Goal: Transaction & Acquisition: Purchase product/service

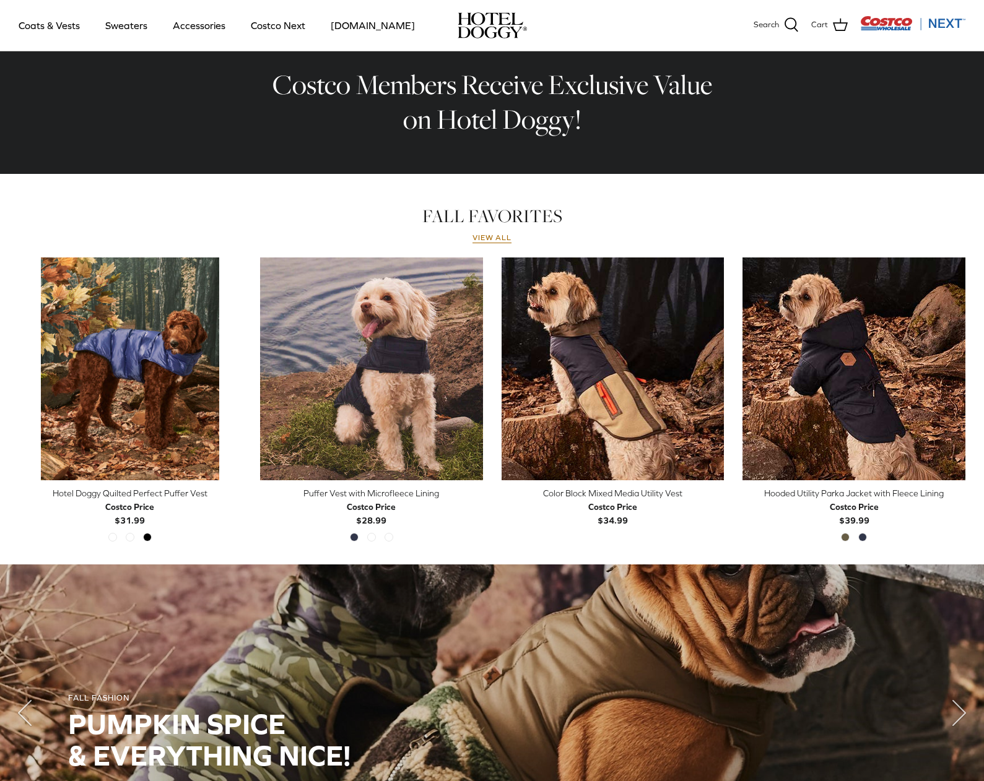
scroll to position [433, 0]
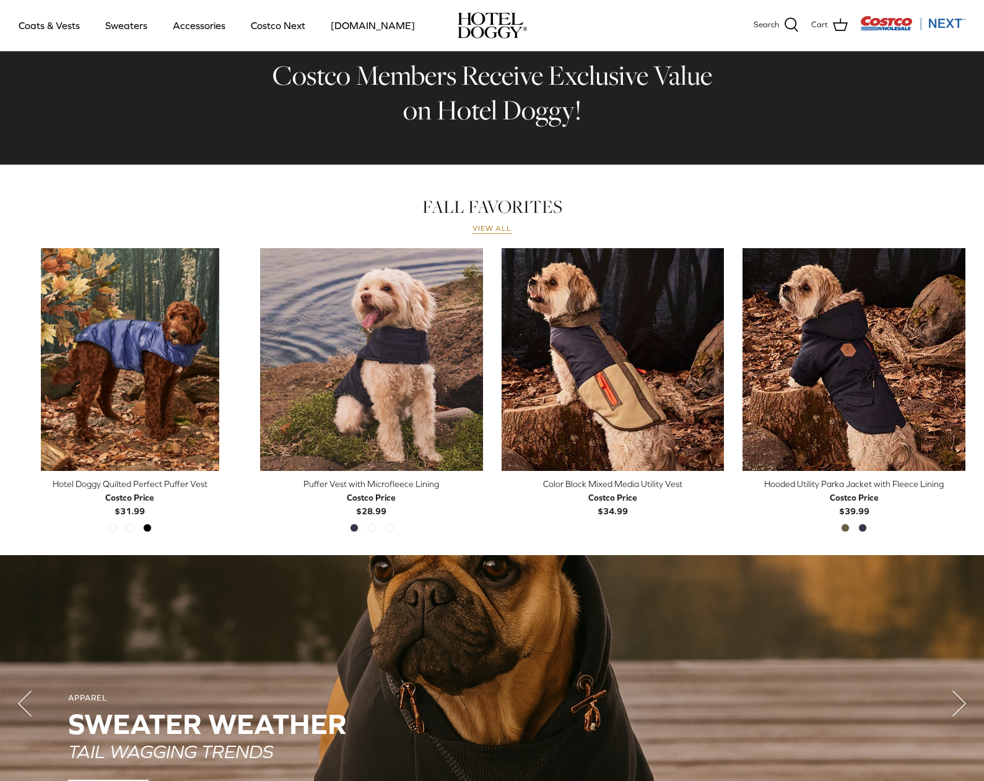
click at [489, 228] on link "View all" at bounding box center [492, 229] width 40 height 10
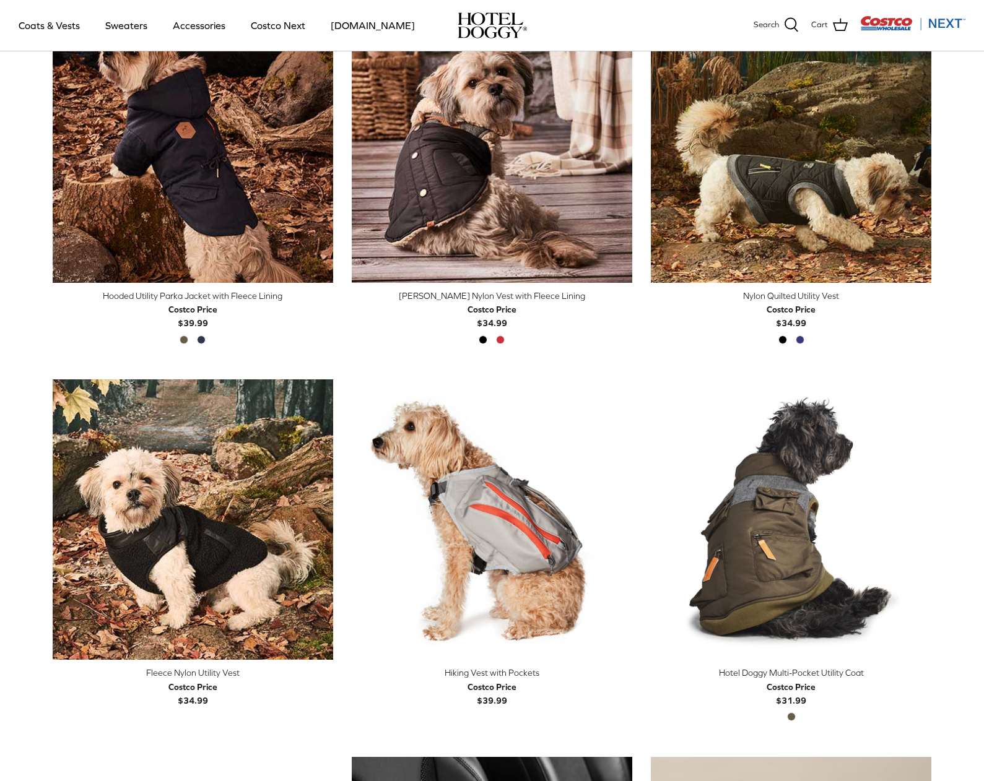
scroll to position [717, 0]
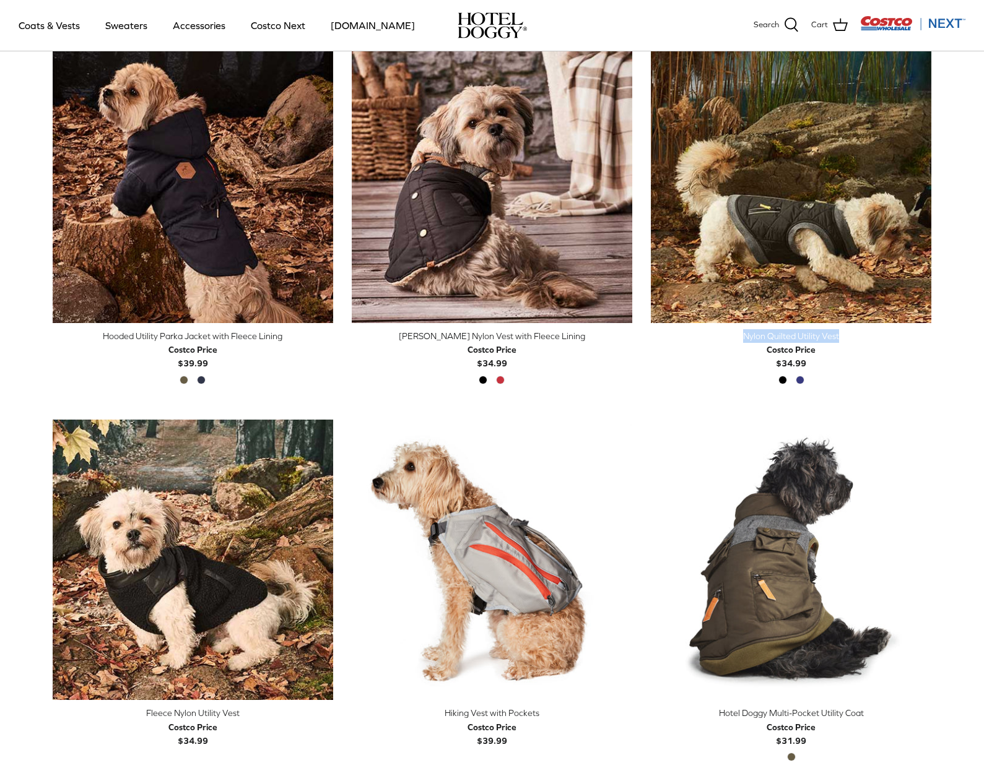
drag, startPoint x: 983, startPoint y: 330, endPoint x: 986, endPoint y: 308, distance: 21.8
click at [983, 308] on html "Skip to content SHIPPING INCLUDED ON ORDERS IN THE CONTIGUOUS U.S. Search Coats…" at bounding box center [492, 738] width 984 height 2911
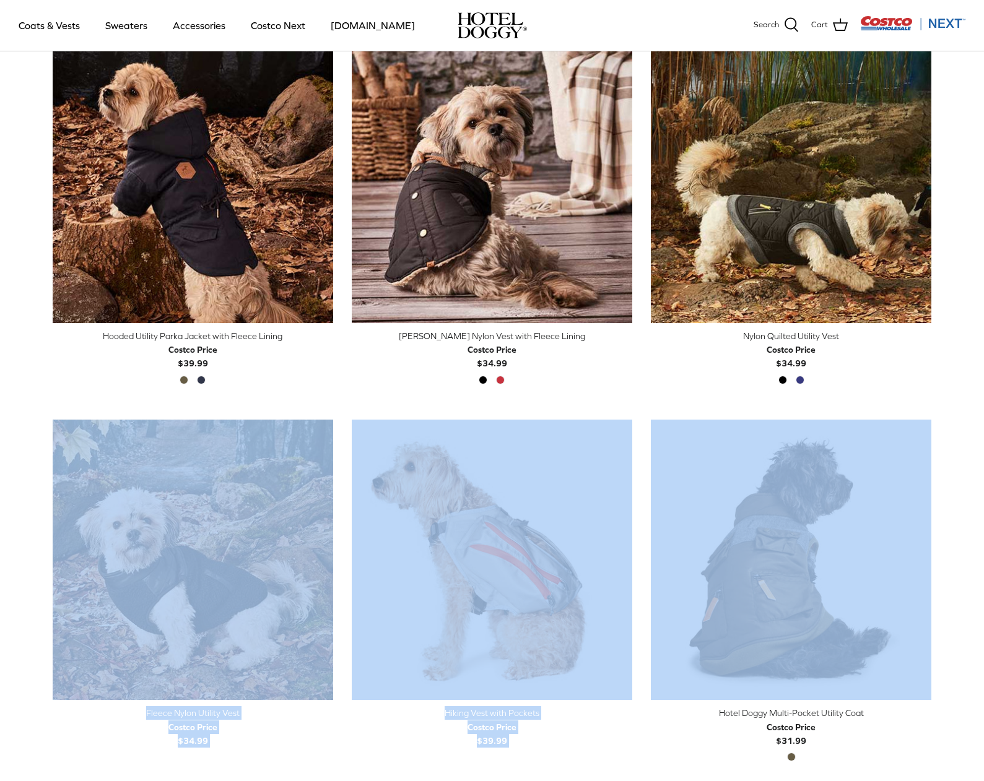
drag, startPoint x: 986, startPoint y: 308, endPoint x: 949, endPoint y: 415, distance: 113.2
click at [949, 415] on div "FALL Sort by Featured Down Featured Best selling Alphabetically, A-Z Alphabetic…" at bounding box center [492, 610] width 984 height 2613
click at [854, 399] on div "Left Right Quick buy Nylon Quilted Utility Vest Costco Price $34.99 Black" at bounding box center [781, 224] width 299 height 365
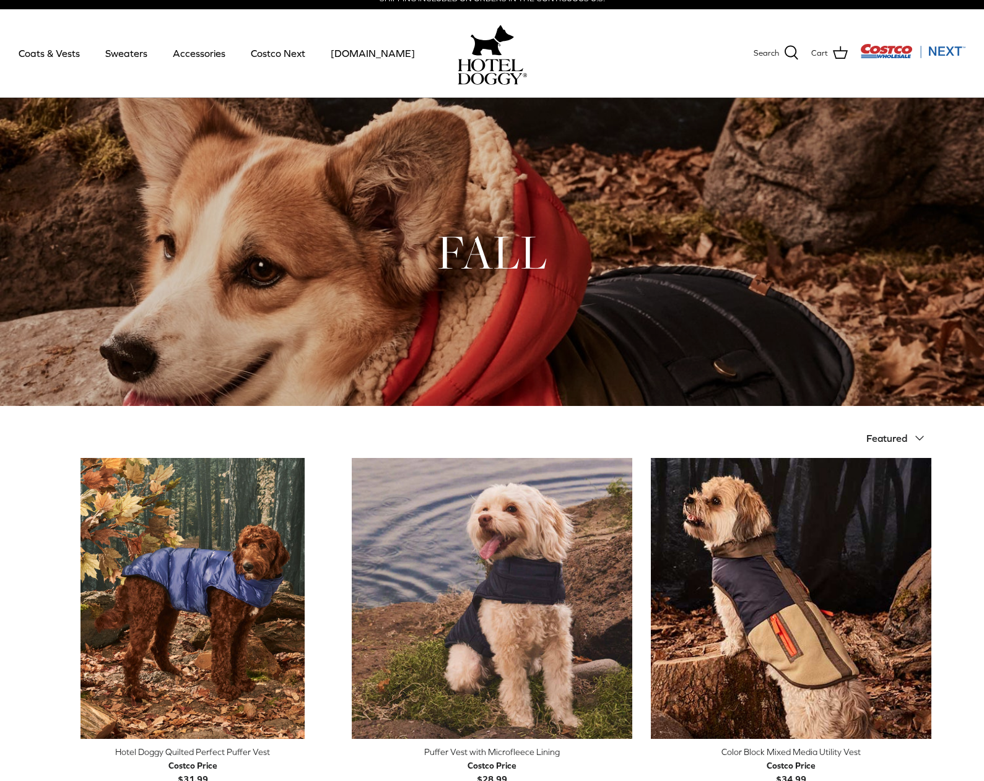
scroll to position [0, 0]
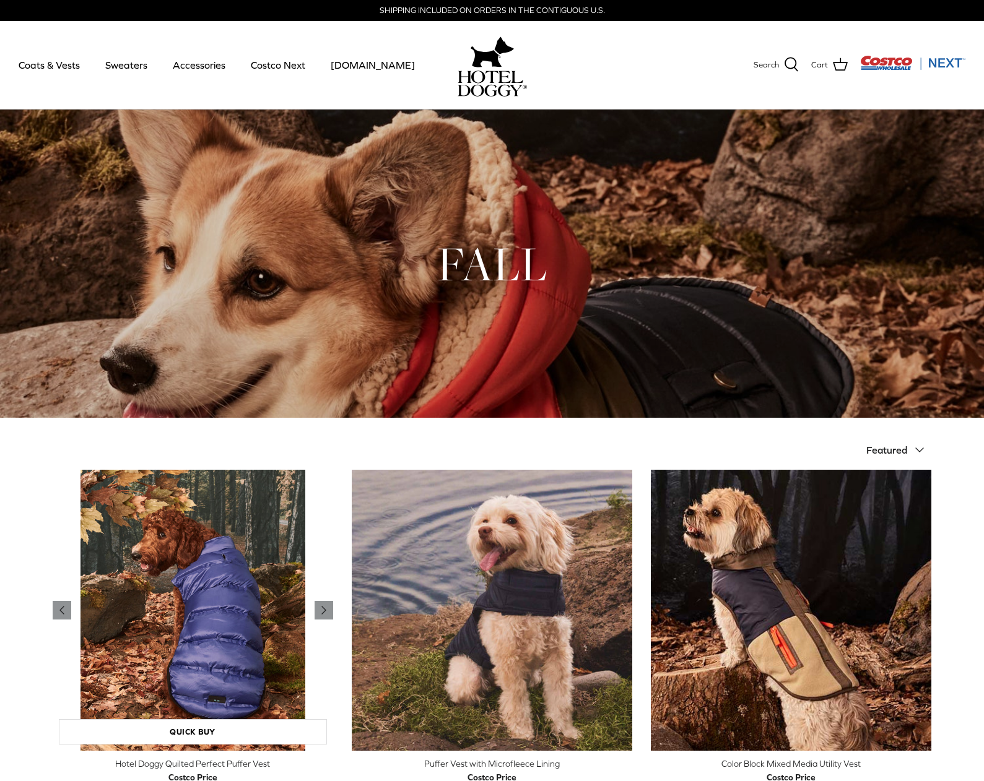
click at [219, 617] on img "Hotel Doggy Quilted Perfect Puffer Vest" at bounding box center [193, 610] width 280 height 280
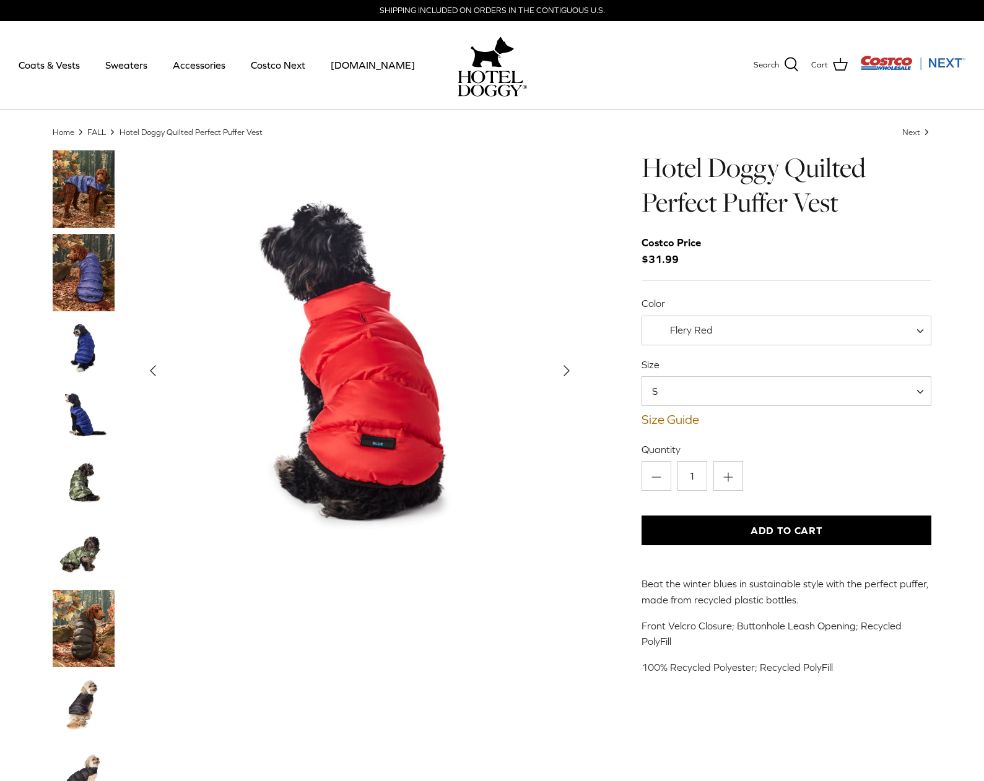
click at [922, 328] on span at bounding box center [924, 331] width 12 height 30
click at [920, 328] on span at bounding box center [924, 331] width 12 height 30
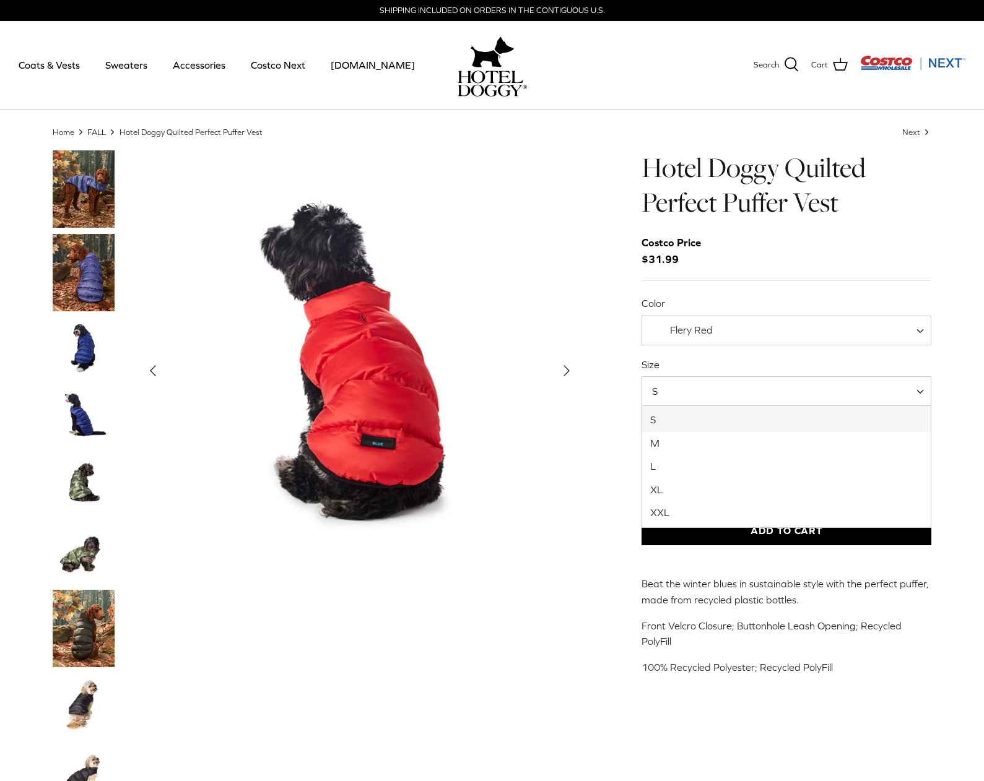
click at [920, 394] on span at bounding box center [924, 391] width 12 height 30
select select "L"
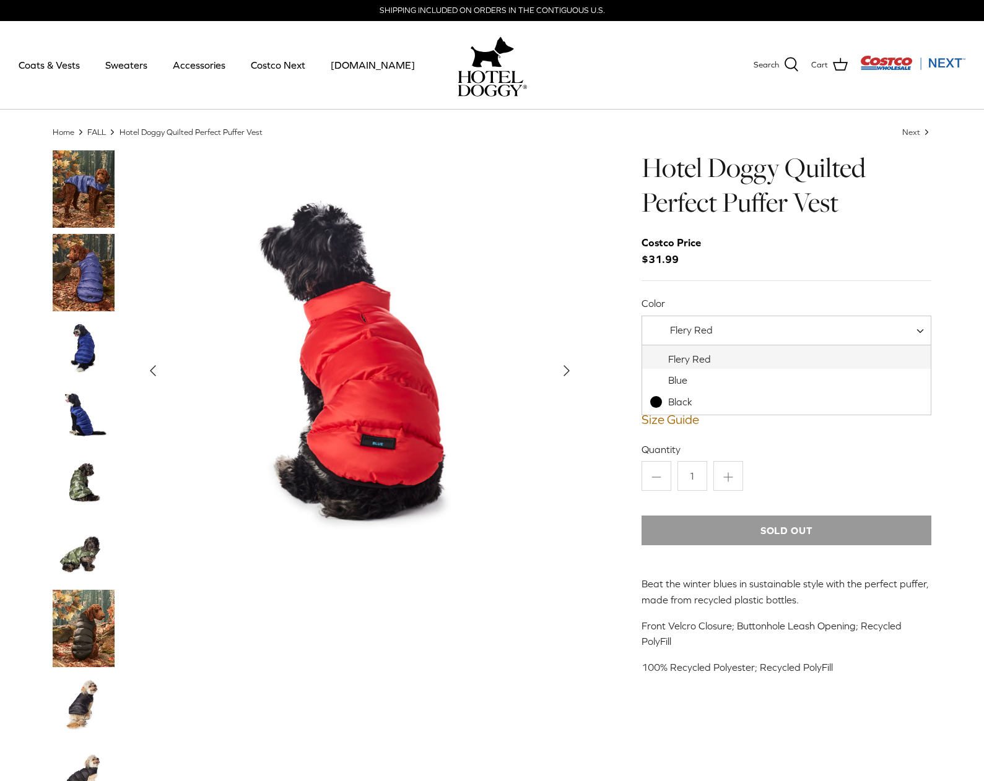
click at [917, 330] on span "Flery Red" at bounding box center [786, 331] width 290 height 30
click at [917, 333] on span "Flery Red" at bounding box center [786, 331] width 290 height 30
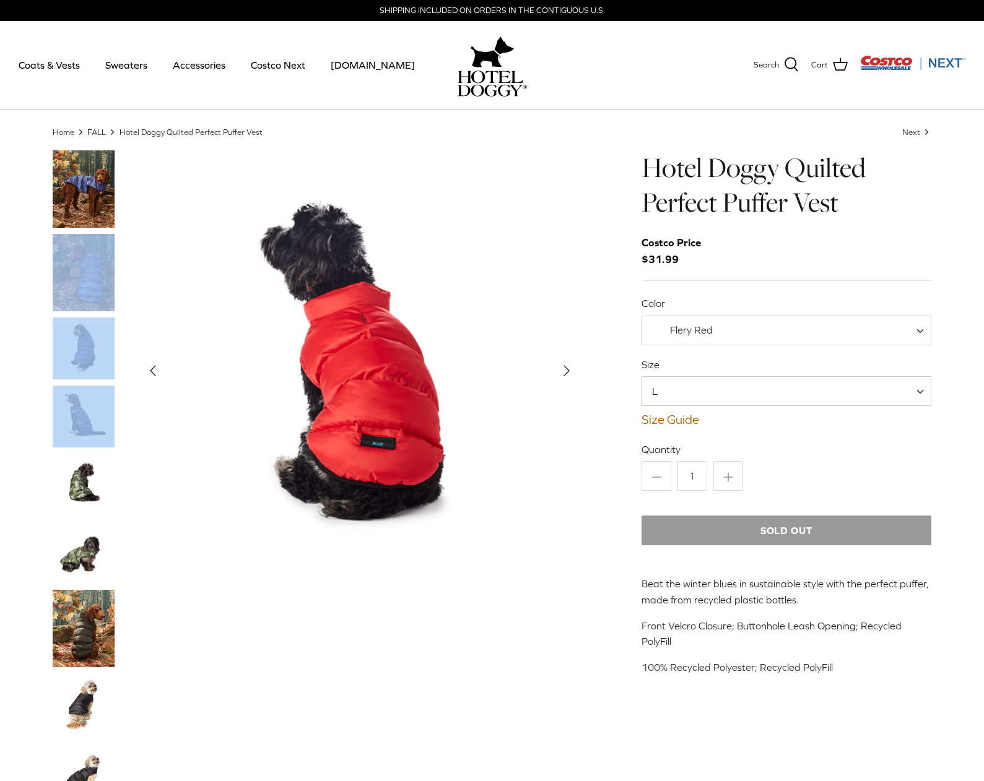
drag, startPoint x: 119, startPoint y: 428, endPoint x: 147, endPoint y: 334, distance: 98.6
click at [147, 334] on div "Left Right" at bounding box center [316, 616] width 527 height 932
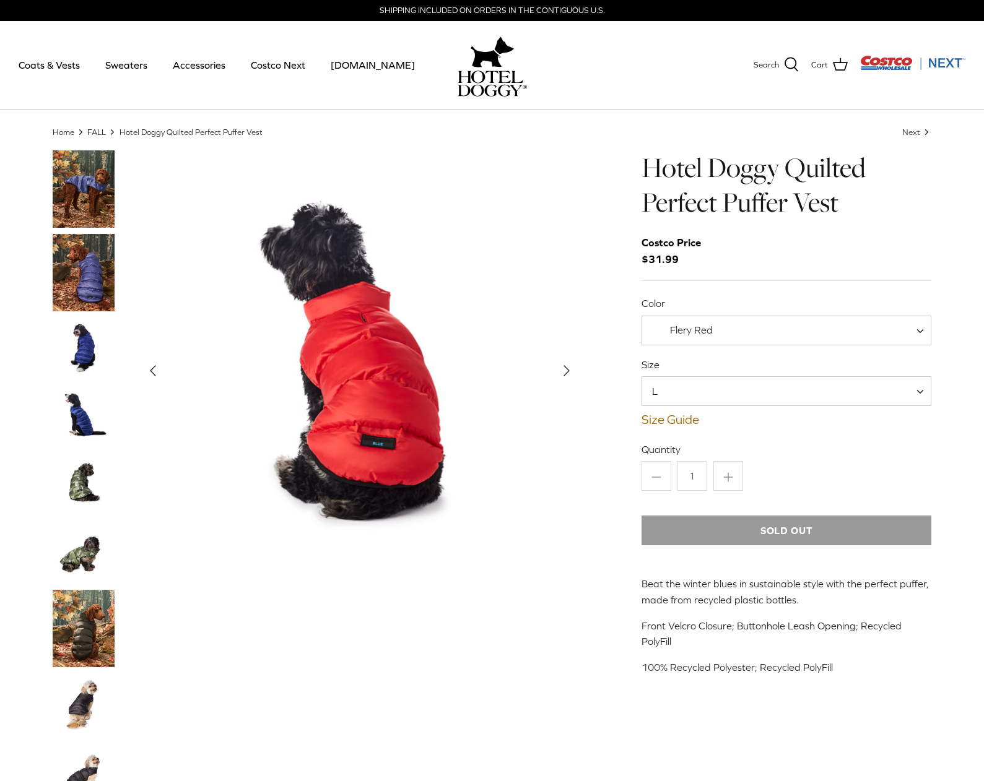
click at [120, 475] on div at bounding box center [96, 616] width 87 height 932
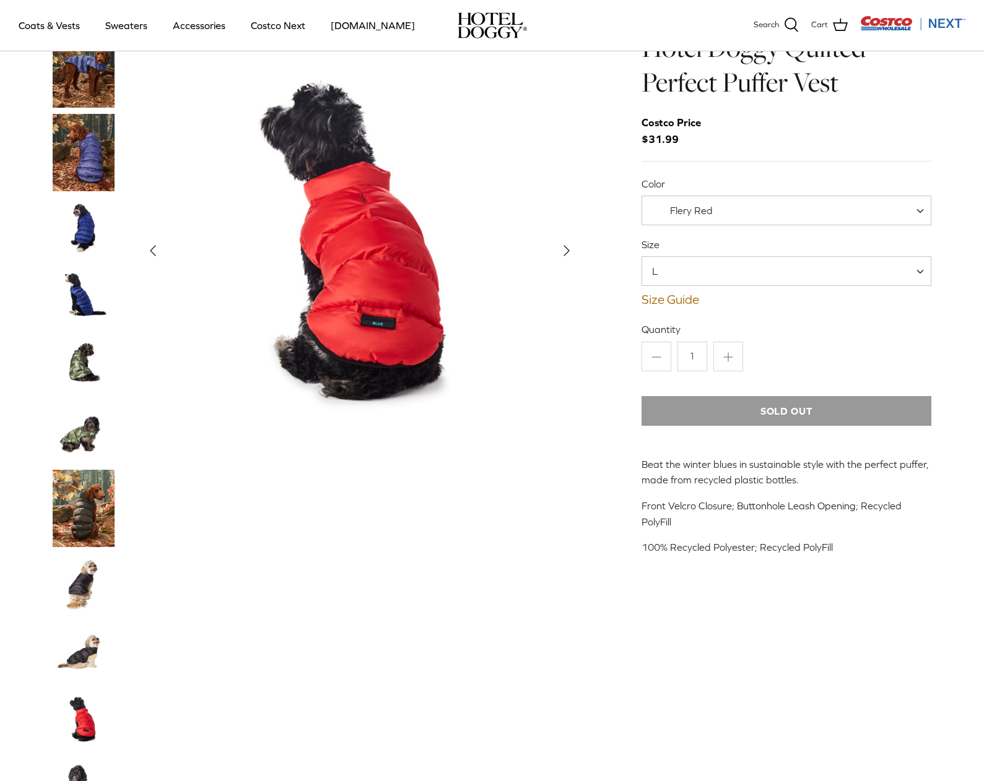
scroll to position [33, 0]
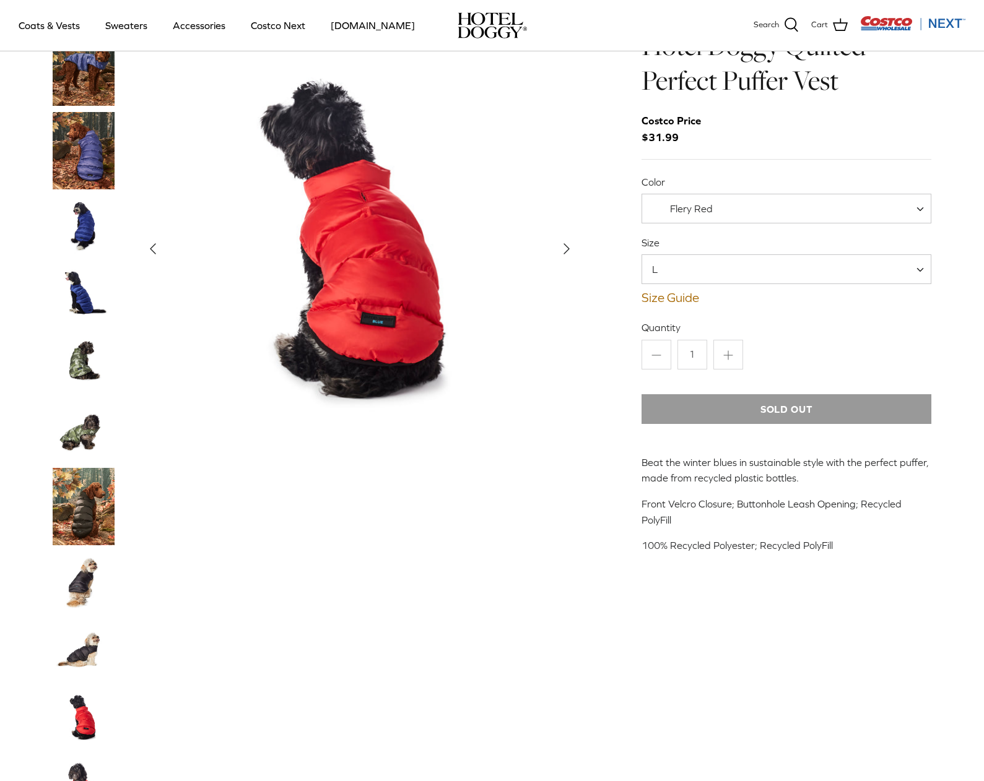
click at [87, 433] on img "Thumbnail Link" at bounding box center [84, 431] width 62 height 62
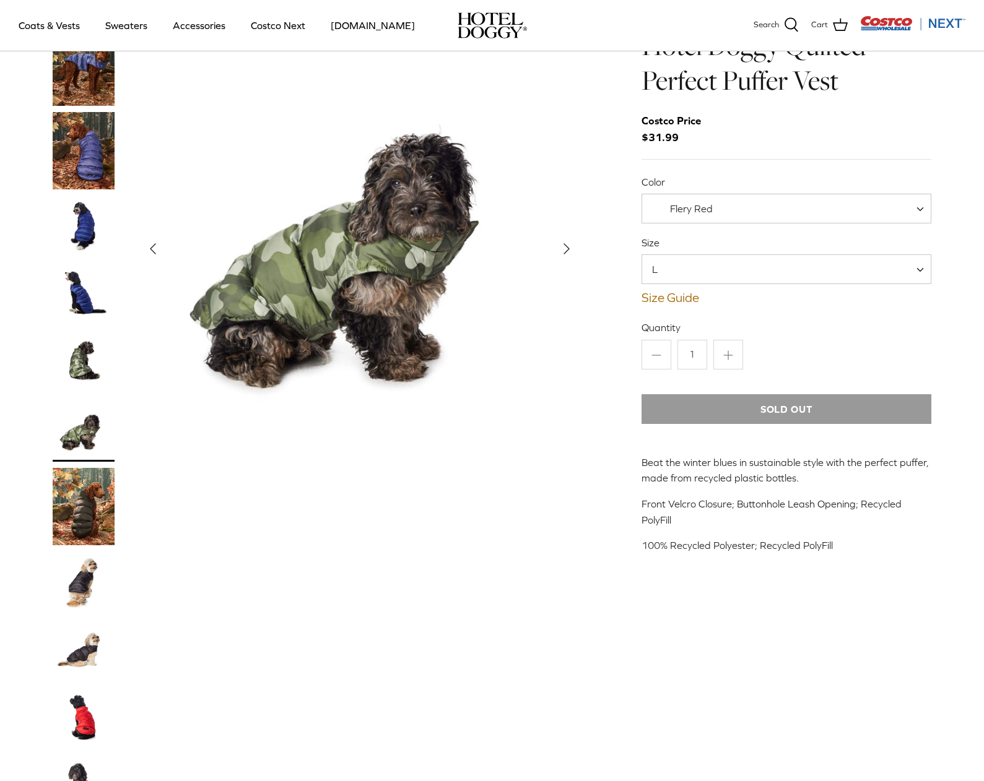
click at [89, 232] on img "Thumbnail Link" at bounding box center [84, 227] width 62 height 62
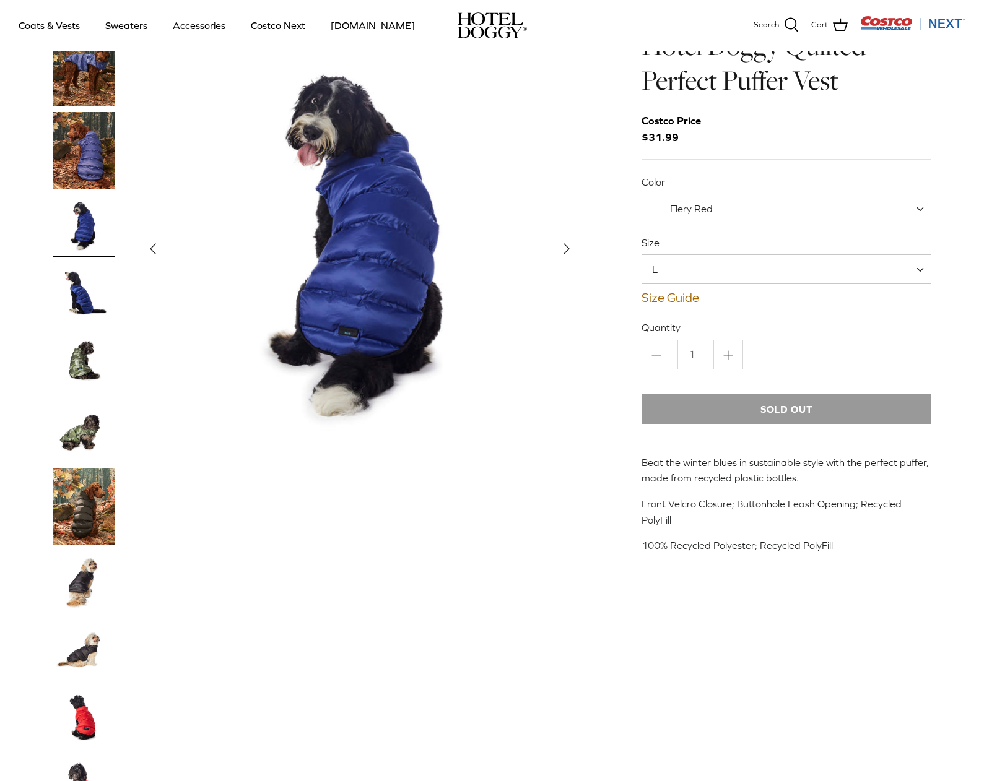
click at [81, 303] on img "Thumbnail Link" at bounding box center [84, 295] width 62 height 62
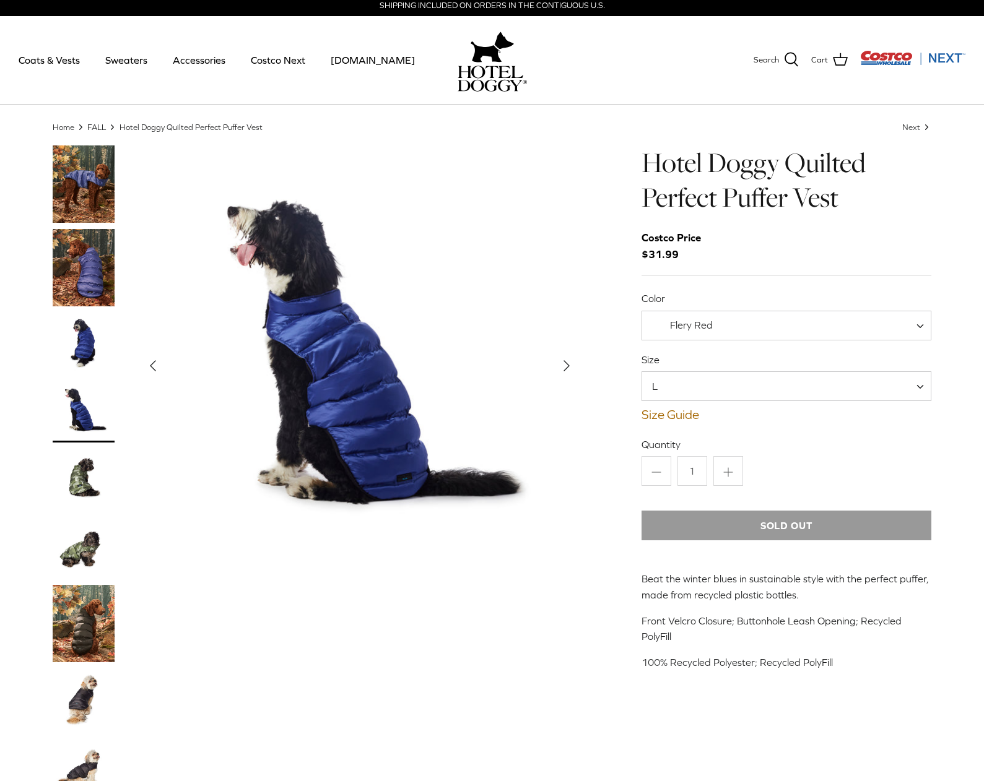
scroll to position [0, 0]
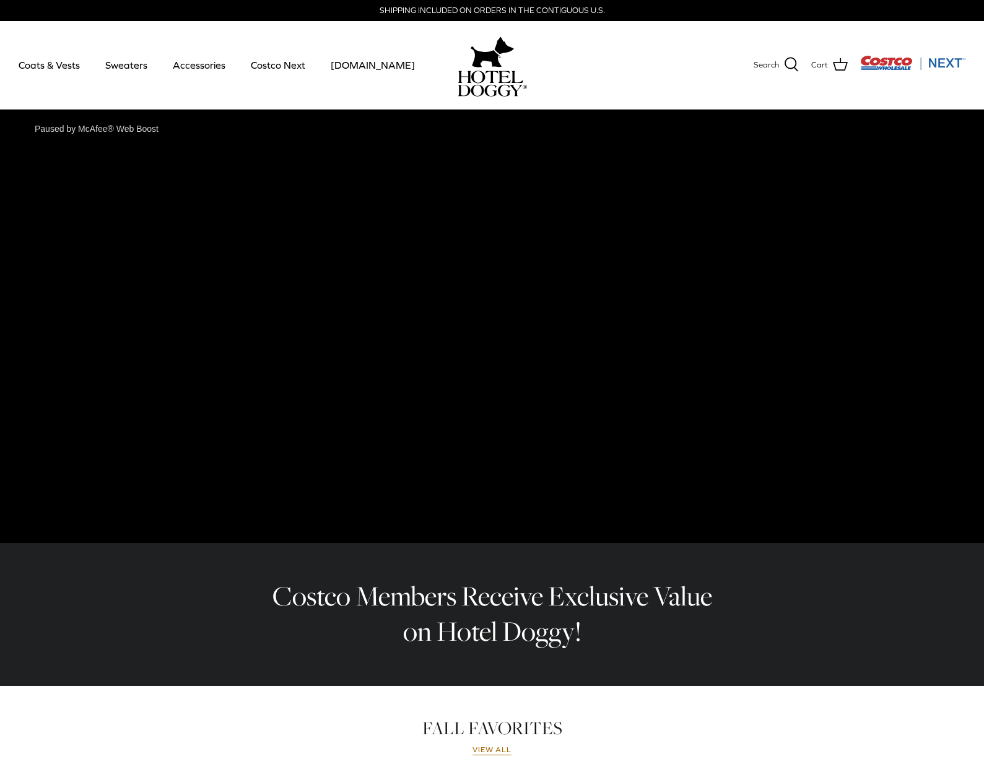
click at [22, 125] on div "Paused by McAfee® Web Boost" at bounding box center [92, 129] width 173 height 27
click at [26, 130] on div "Paused by McAfee® Web Boost" at bounding box center [92, 129] width 173 height 27
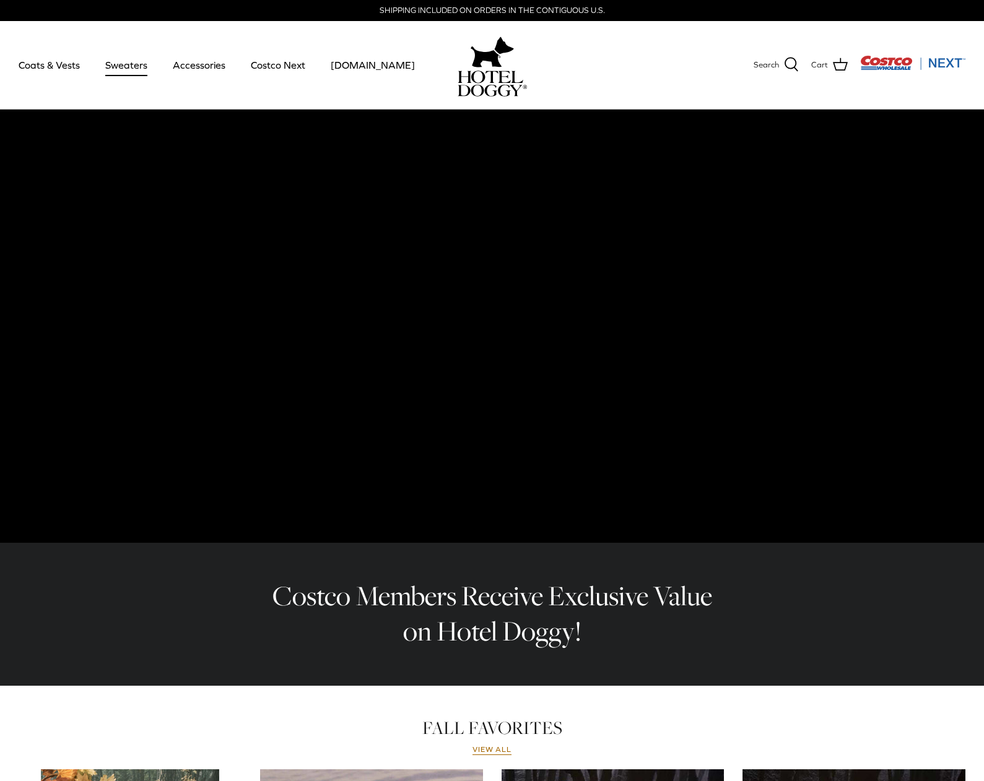
click at [119, 63] on link "Sweaters" at bounding box center [126, 65] width 64 height 42
